Goal: Information Seeking & Learning: Learn about a topic

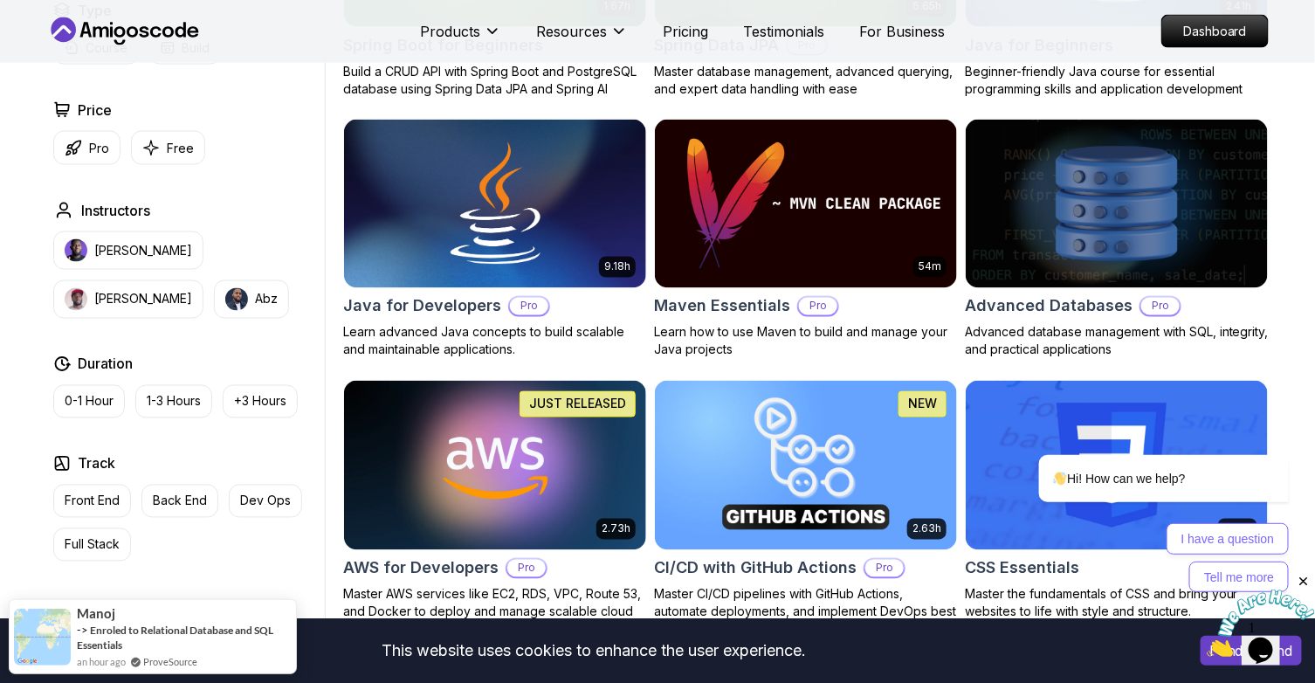
scroll to position [997, 0]
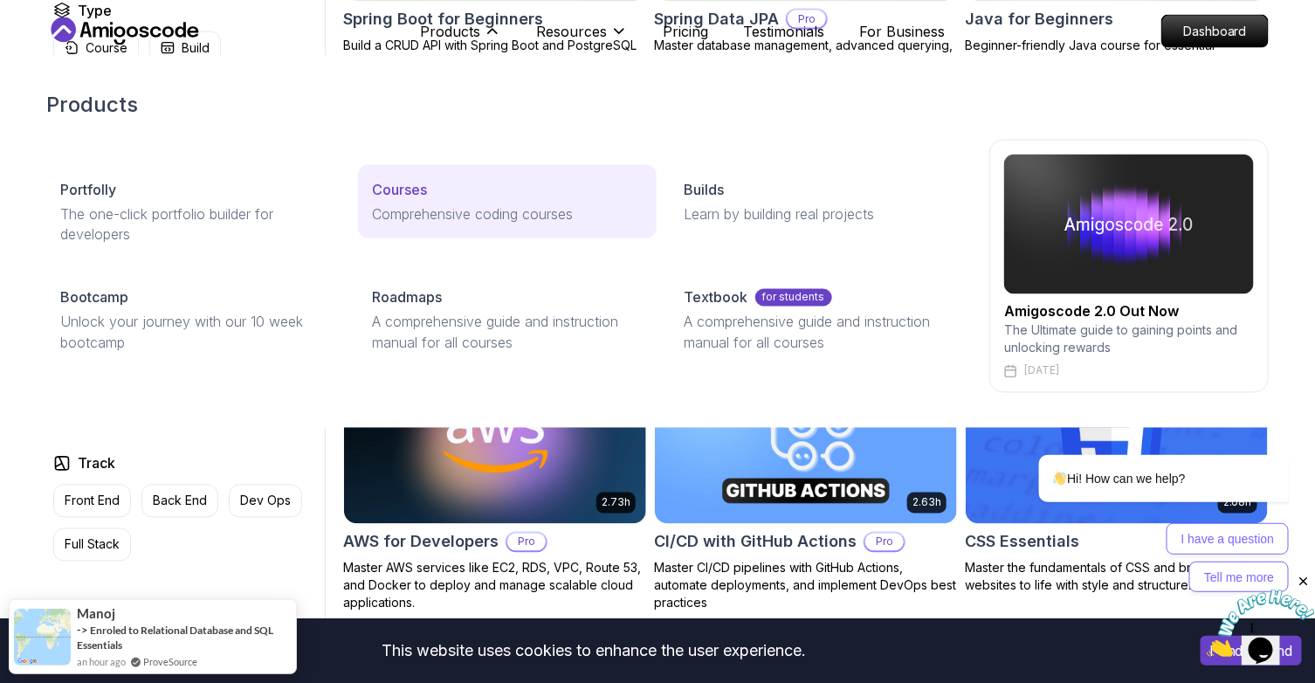
click at [416, 193] on p "Courses" at bounding box center [399, 189] width 55 height 21
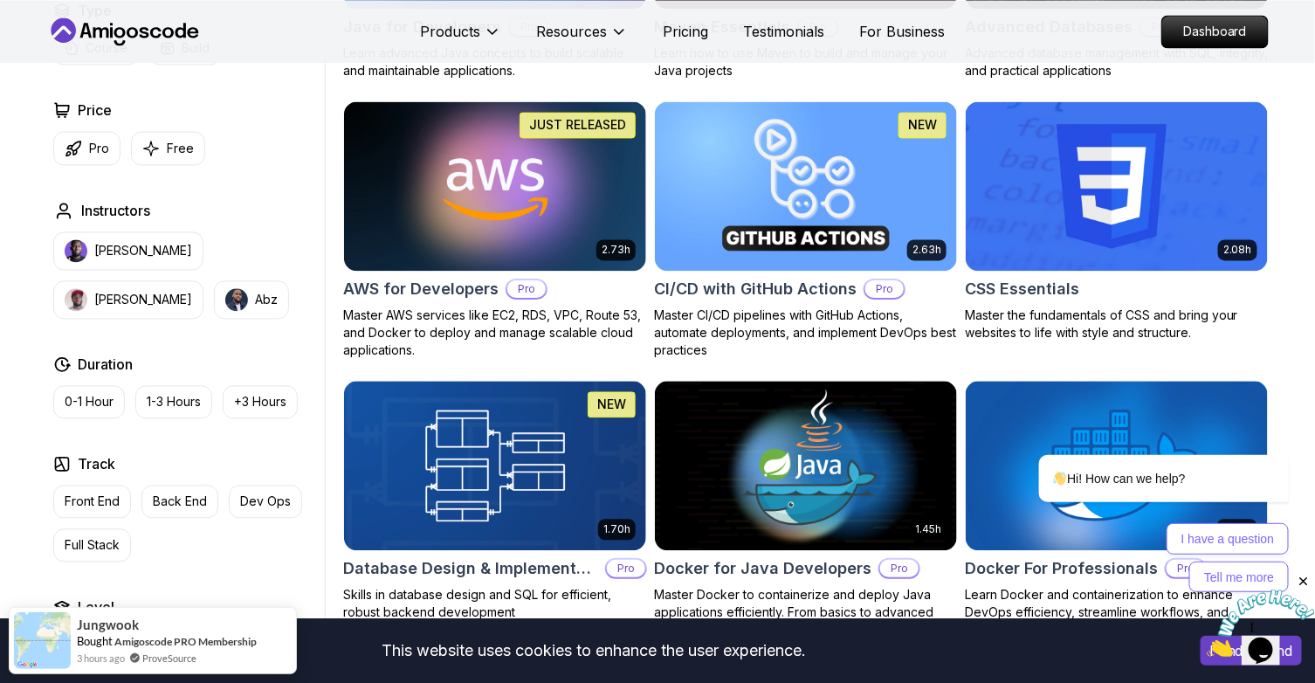
scroll to position [1251, 0]
click at [100, 543] on p "Full Stack" at bounding box center [92, 544] width 55 height 17
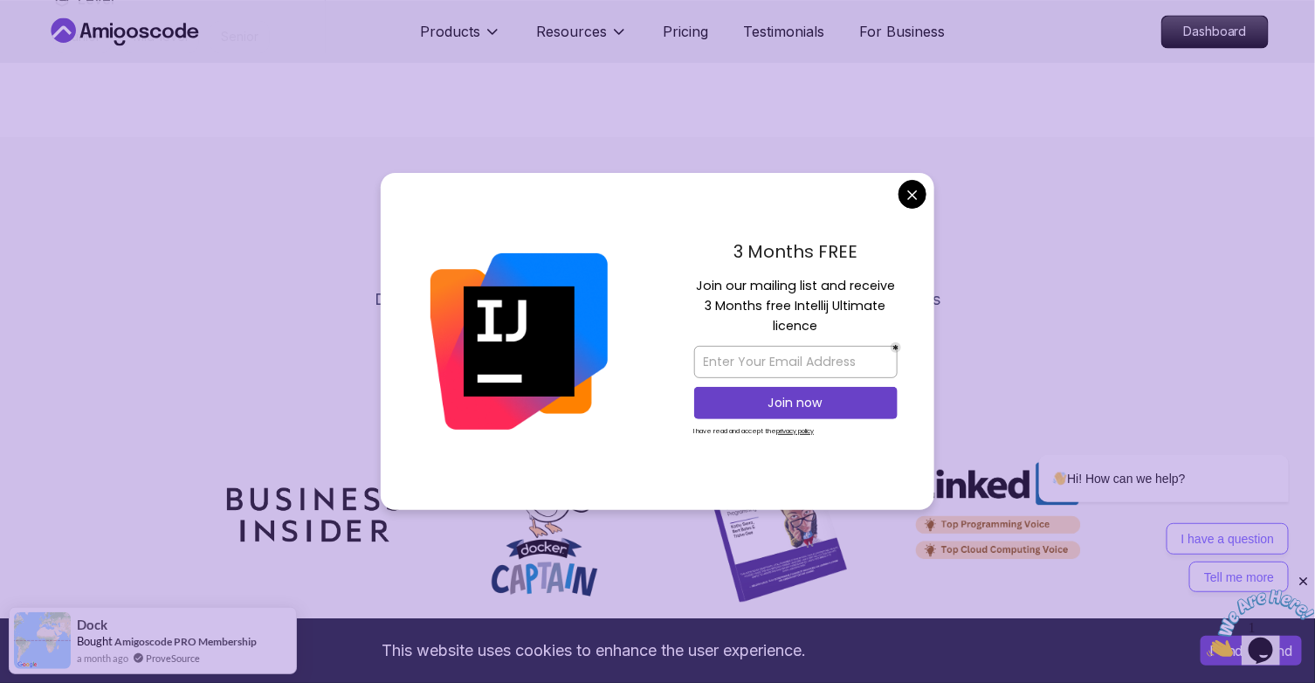
click at [327, 332] on div "We're Featured on Discover the platforms, publications, and communities where A…" at bounding box center [657, 289] width 1223 height 136
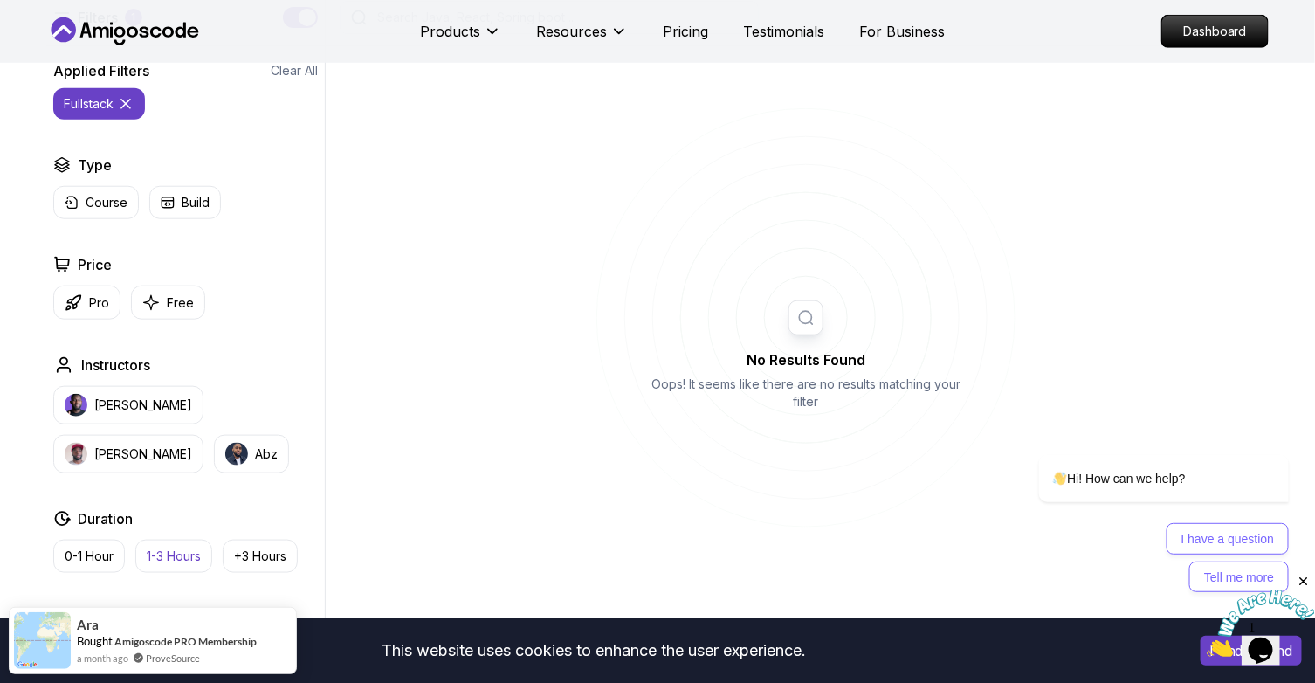
scroll to position [486, 0]
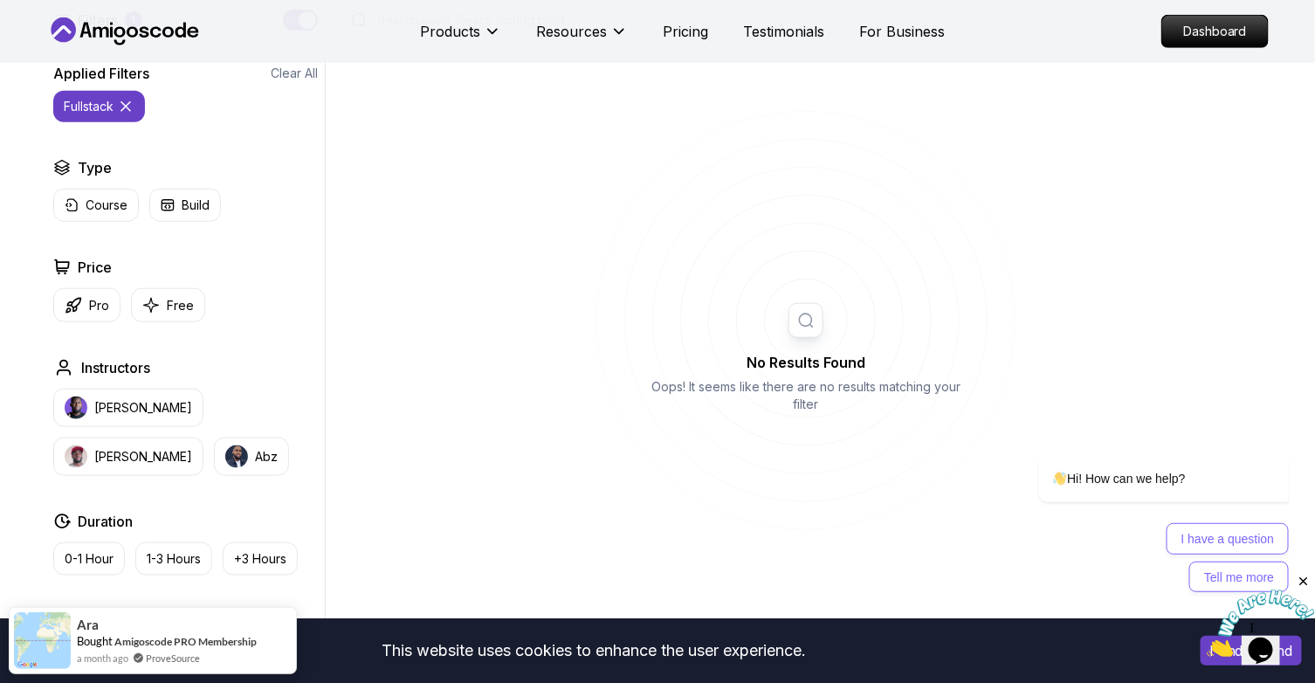
click at [134, 107] on icon at bounding box center [125, 106] width 17 height 17
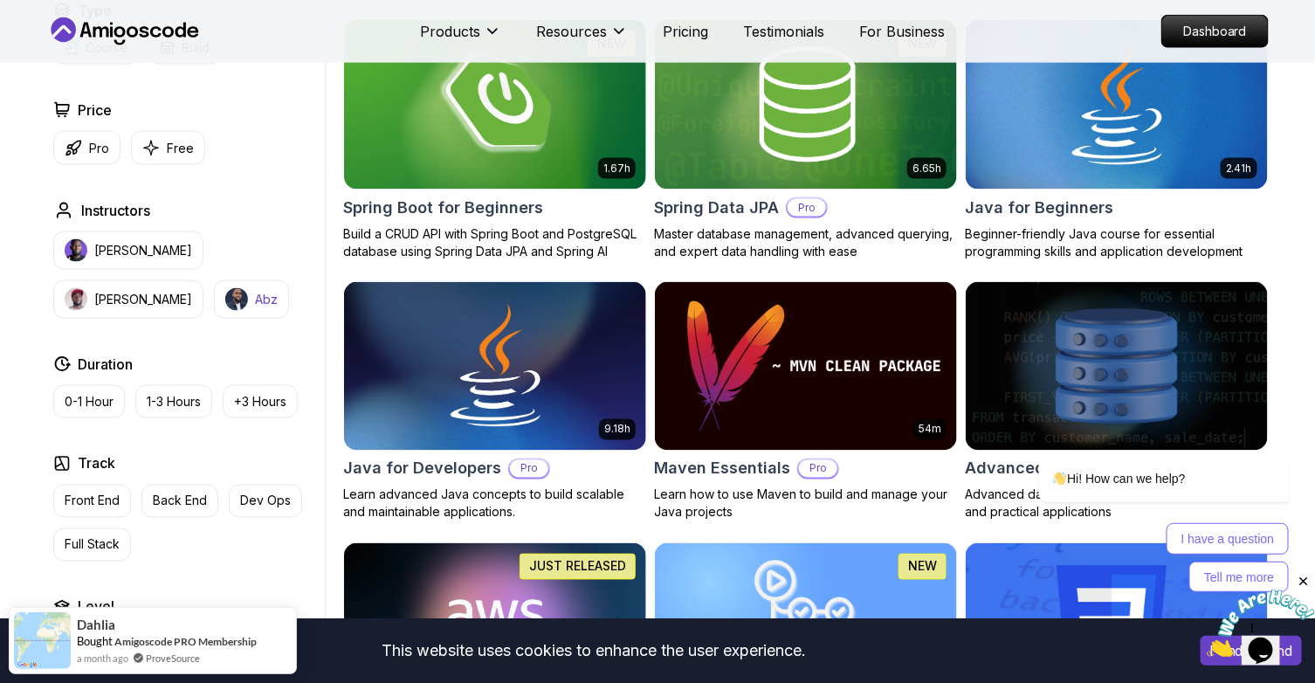
scroll to position [817, 0]
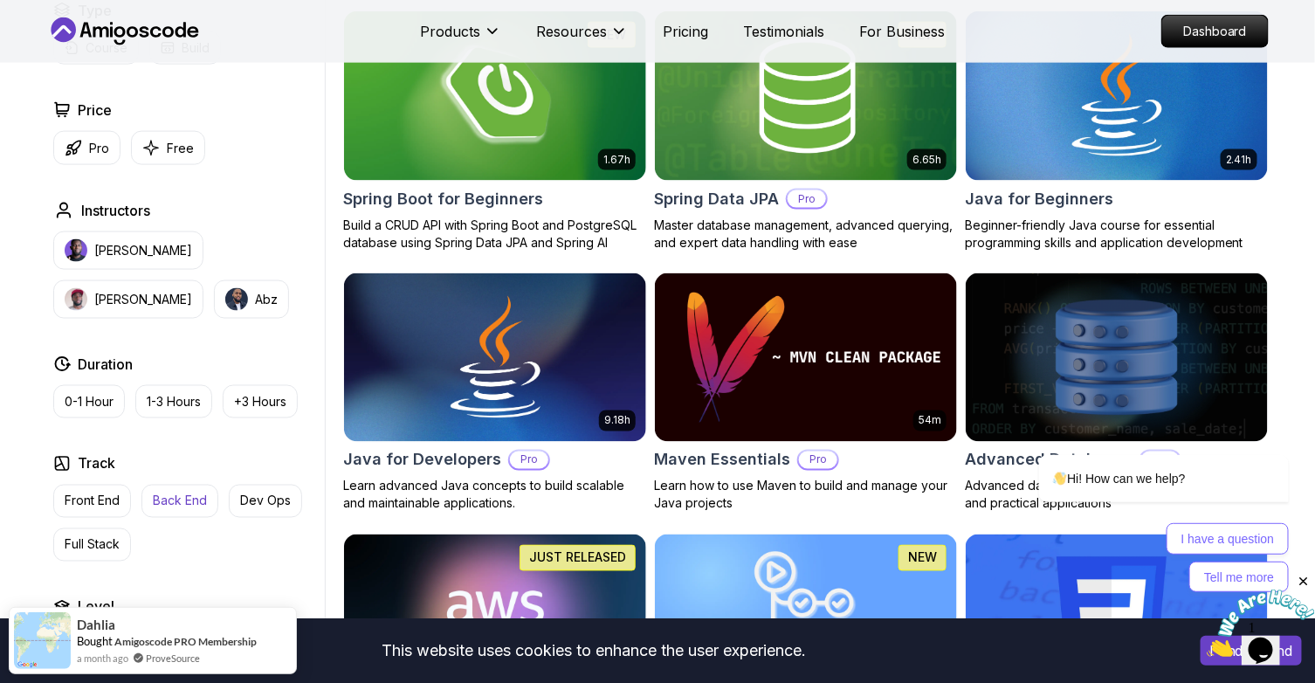
click at [166, 505] on p "Back End" at bounding box center [180, 501] width 54 height 17
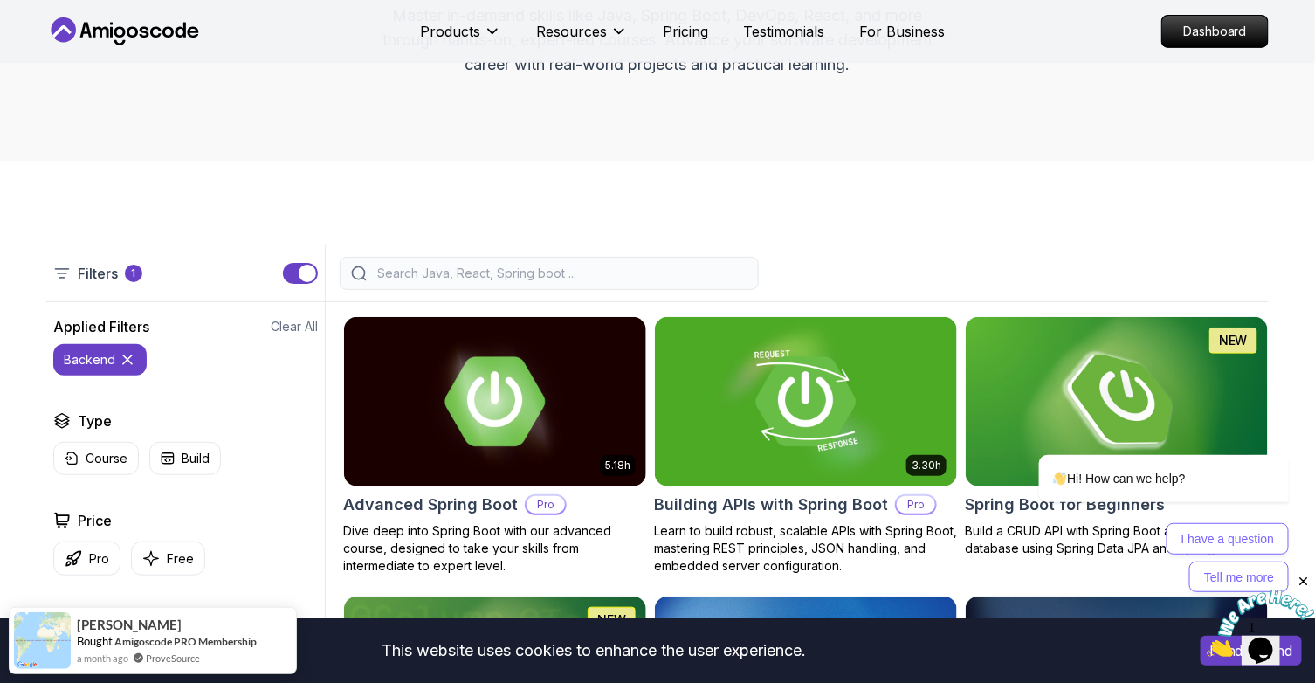
scroll to position [162, 0]
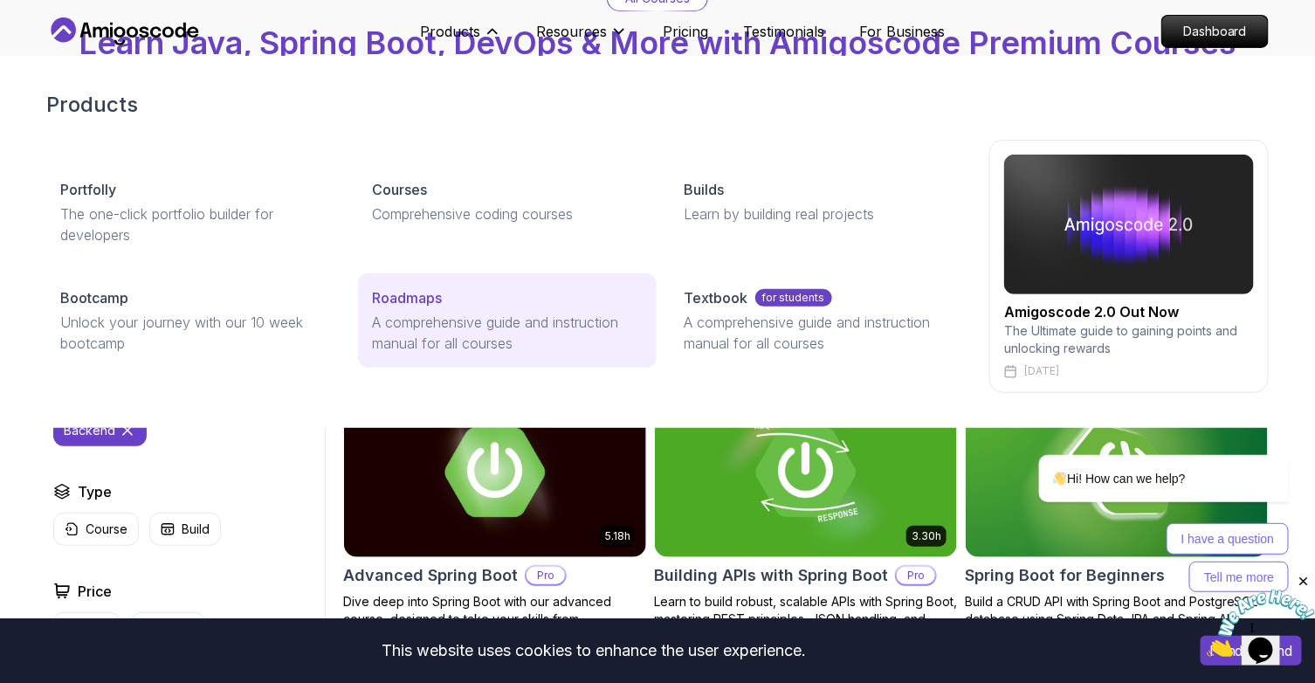
click at [485, 339] on p "A comprehensive guide and instruction manual for all courses" at bounding box center [507, 333] width 270 height 42
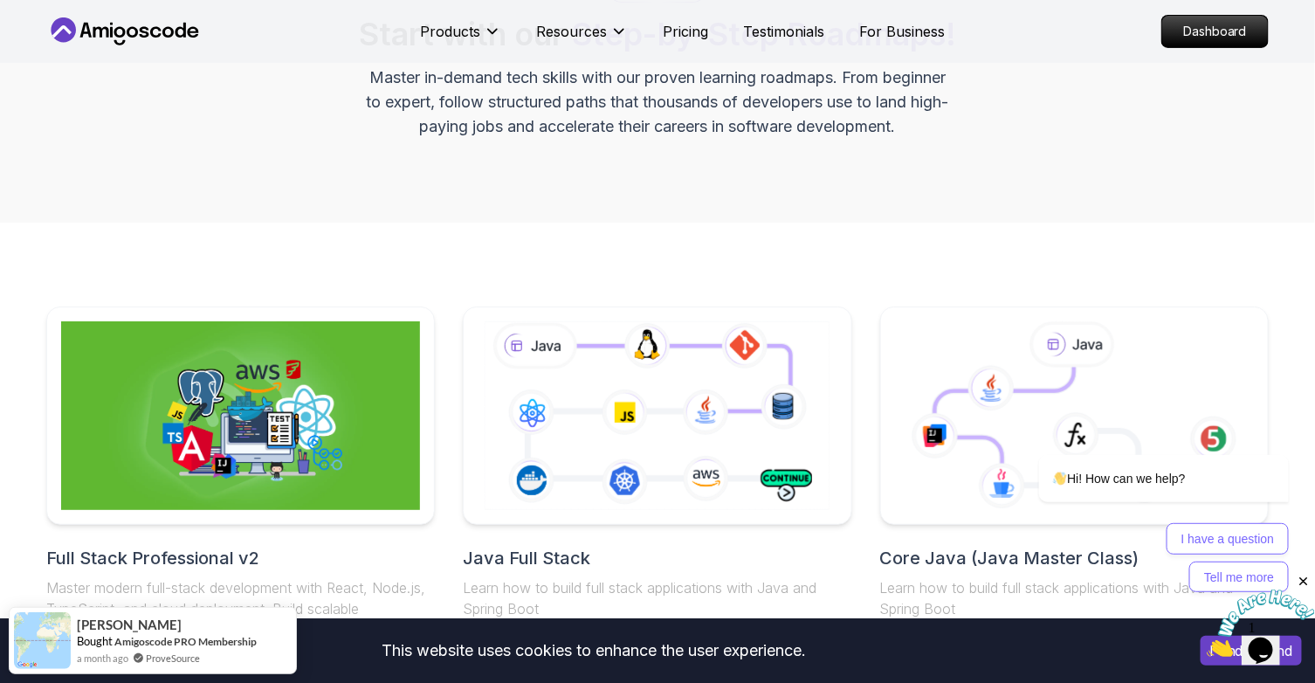
scroll to position [169, 0]
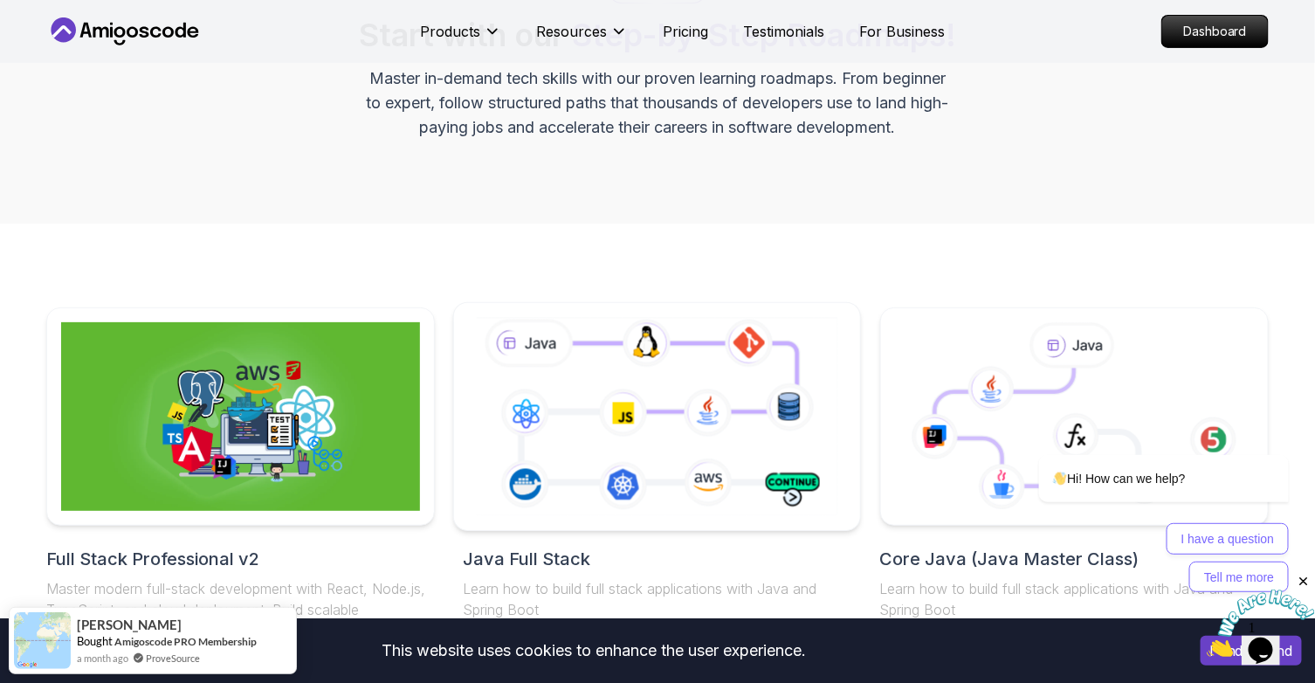
click at [728, 392] on icon at bounding box center [656, 416] width 369 height 205
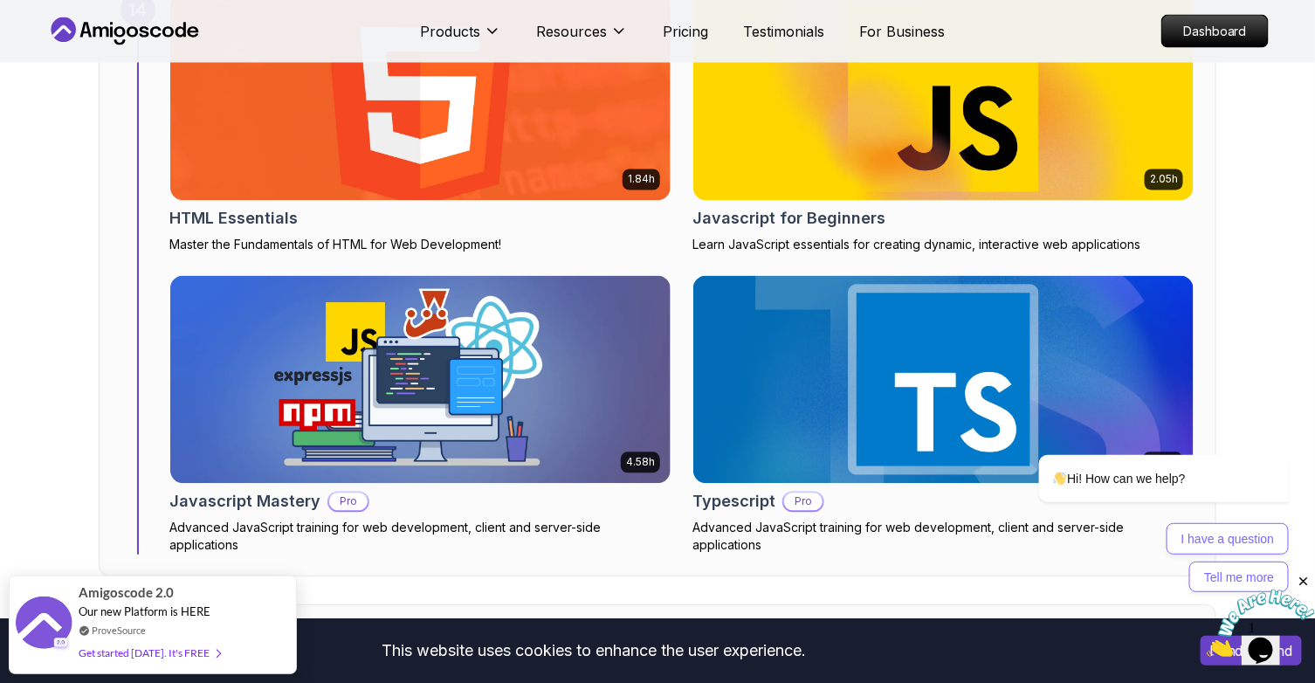
scroll to position [11208, 0]
